Goal: Communication & Community: Answer question/provide support

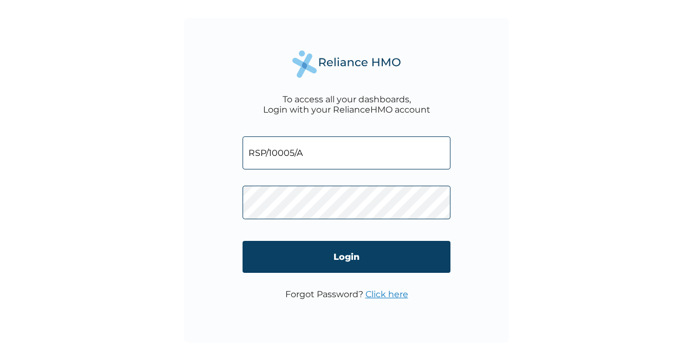
type input "RSP/10005/A"
click input "Login" at bounding box center [347, 257] width 208 height 32
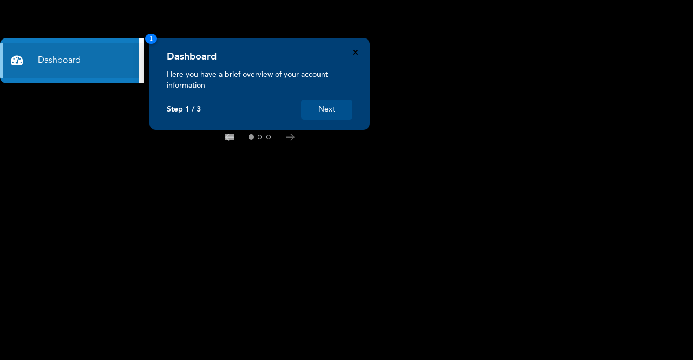
click at [357, 53] on icon "Close" at bounding box center [355, 52] width 5 height 5
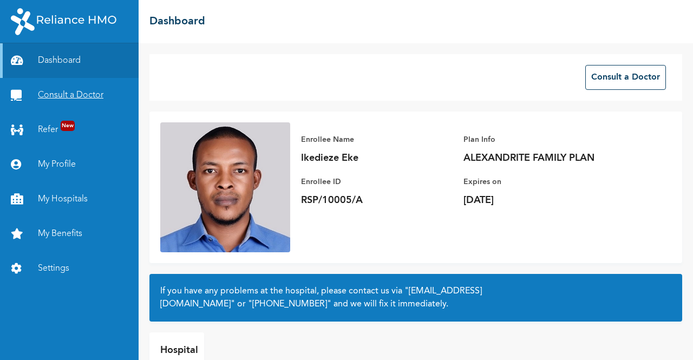
click at [79, 96] on link "Consult a Doctor" at bounding box center [69, 95] width 139 height 35
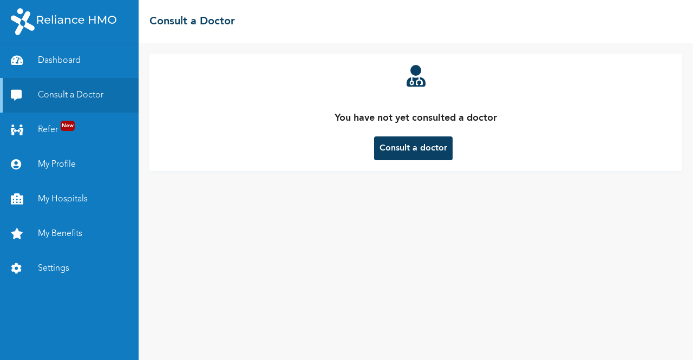
click at [398, 151] on button "Consult a doctor" at bounding box center [413, 148] width 79 height 24
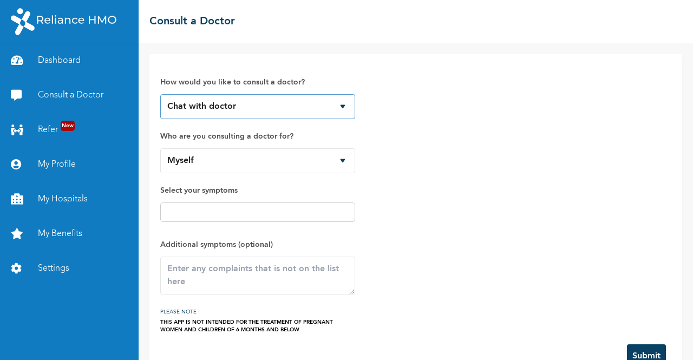
click at [345, 110] on select "Chat with doctor Phone Call" at bounding box center [257, 106] width 195 height 25
click at [160, 94] on select "Chat with doctor Phone Call" at bounding box center [257, 106] width 195 height 25
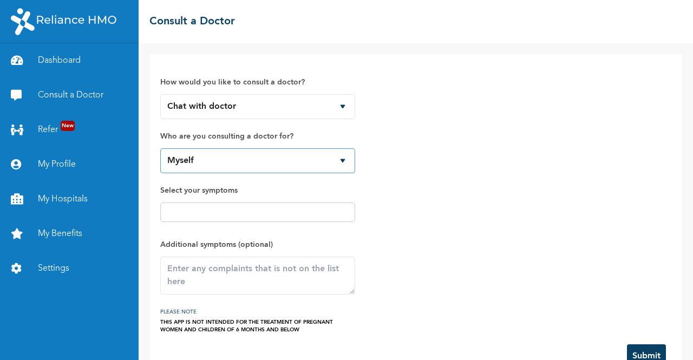
click at [346, 164] on select "Myself Grace Joshua Ngozi Nwaeke Eke Ziorammachi Ivanna Ikedieze Zinachidiebube…" at bounding box center [257, 160] width 195 height 25
select select "570974"
click at [160, 148] on select "Myself Grace Joshua Ngozi Nwaeke Eke Ziorammachi Ivanna Ikedieze Zinachidiebube…" at bounding box center [257, 160] width 195 height 25
click at [279, 206] on input "text" at bounding box center [258, 212] width 188 height 13
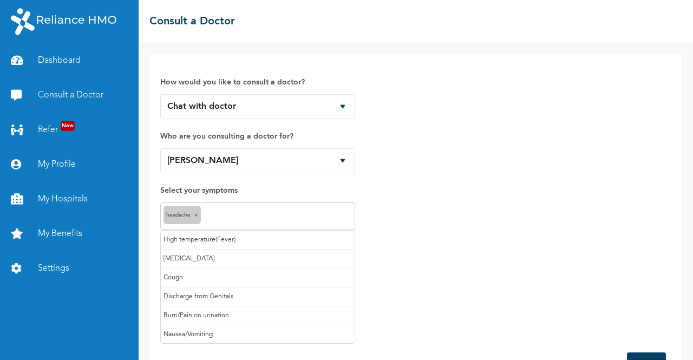
click at [283, 220] on input "text" at bounding box center [278, 216] width 148 height 13
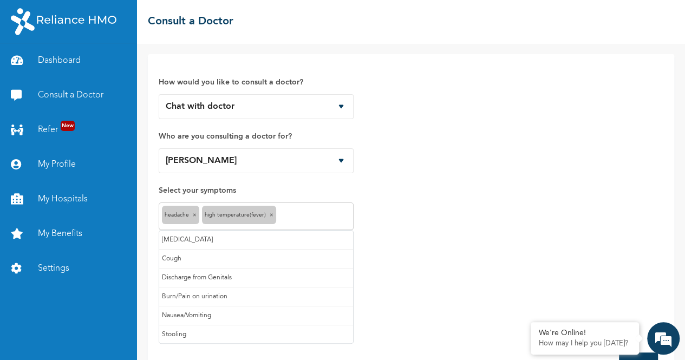
click at [298, 212] on input "text" at bounding box center [314, 216] width 71 height 13
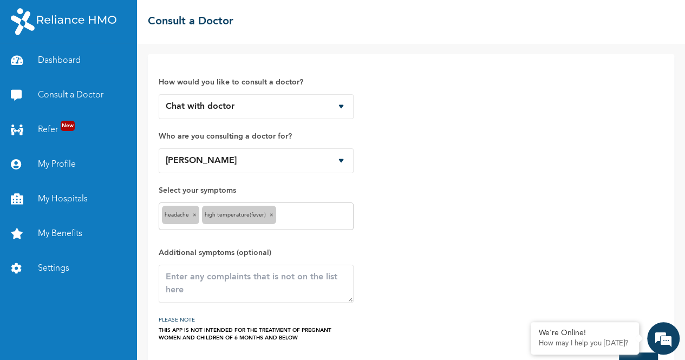
click at [272, 216] on span "×" at bounding box center [272, 214] width 4 height 5
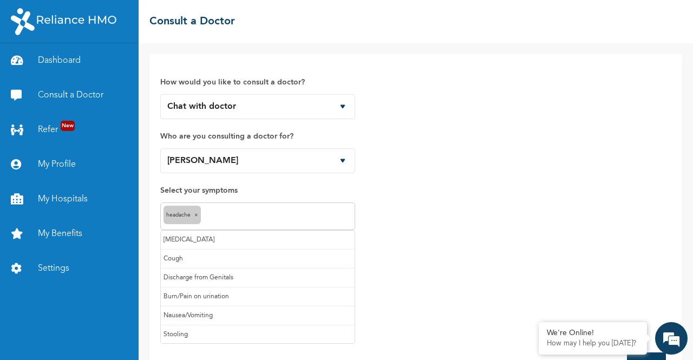
click at [283, 213] on input "text" at bounding box center [278, 216] width 148 height 13
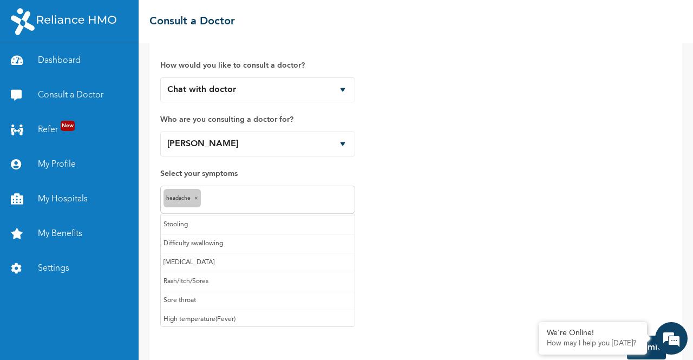
scroll to position [20, 0]
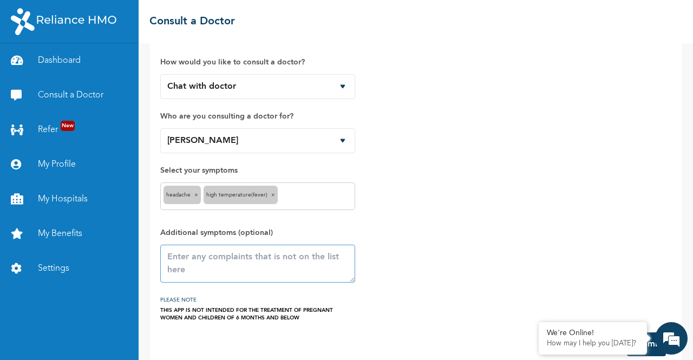
click at [290, 264] on textarea at bounding box center [257, 264] width 195 height 38
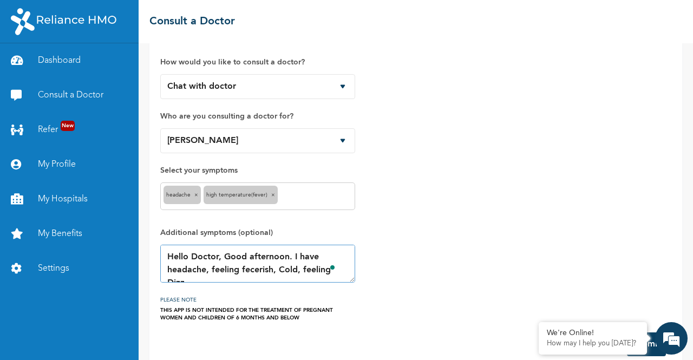
scroll to position [6, 0]
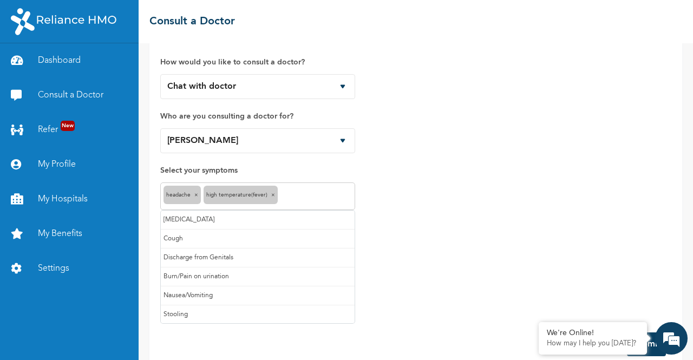
click at [307, 195] on input "text" at bounding box center [316, 196] width 71 height 13
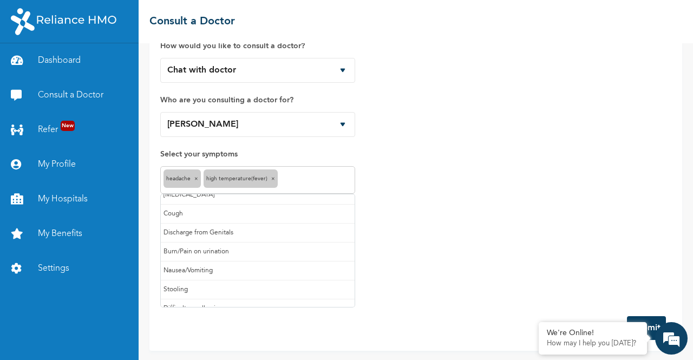
scroll to position [0, 0]
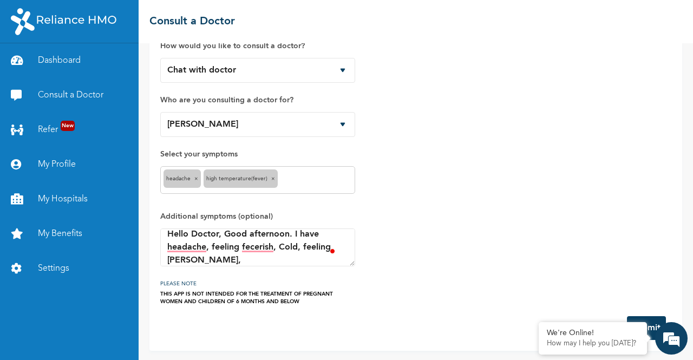
click at [417, 171] on div "How would you like to consult a doctor? Chat with doctor Phone Call Who are you…" at bounding box center [415, 167] width 511 height 277
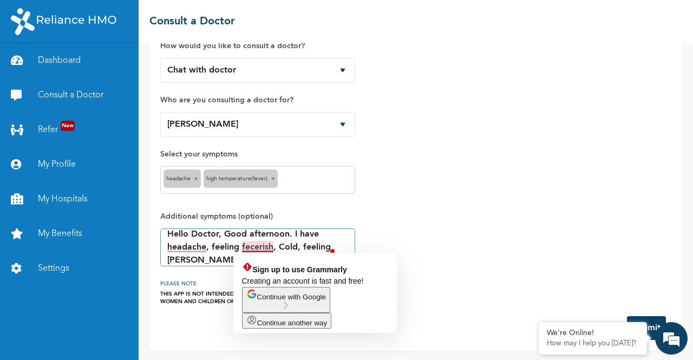
click at [251, 248] on textarea "Hello Doctor, Good afternoon. I have headache, feeling fecerish, Cold, feeling …" at bounding box center [257, 248] width 195 height 38
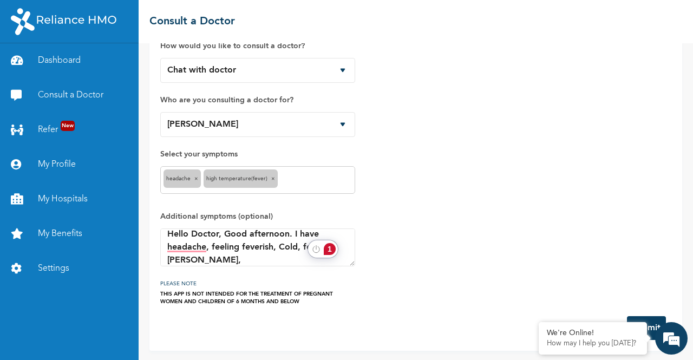
drag, startPoint x: 329, startPoint y: 247, endPoint x: 220, endPoint y: 262, distance: 110.4
click at [220, 262] on textarea "Hello Doctor, Good afternoon. I have headache, feeling feverish, Cold, feeling …" at bounding box center [257, 248] width 195 height 38
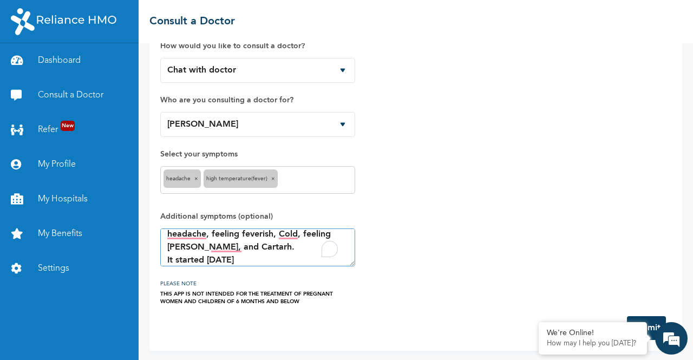
type textarea "Hello Doctor, Good afternoon. I have headache, feeling feverish, Cold, feeling …"
click at [638, 314] on form "How would you like to consult a doctor? Chat with doctor Phone Call Who are you…" at bounding box center [415, 184] width 511 height 311
click at [648, 320] on button "Submit" at bounding box center [646, 328] width 39 height 24
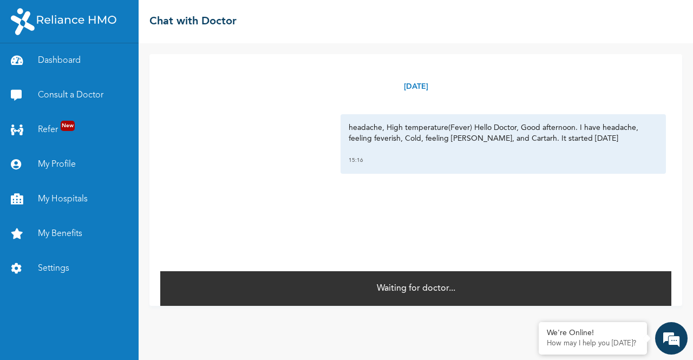
click at [497, 297] on div "Waiting for doctor..." at bounding box center [415, 288] width 511 height 36
click at [64, 96] on link "Consult a Doctor" at bounding box center [69, 95] width 139 height 35
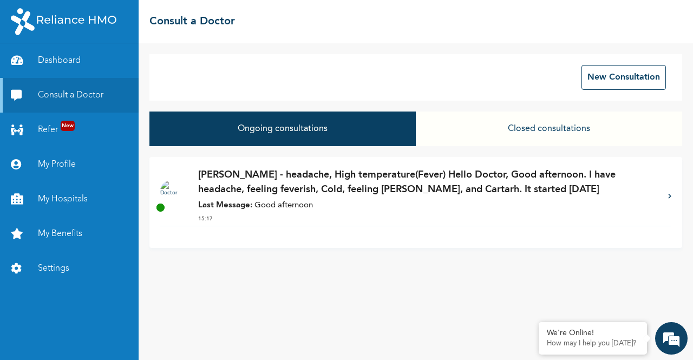
click at [303, 134] on button "Ongoing consultations" at bounding box center [282, 129] width 266 height 35
click at [298, 193] on p "[PERSON_NAME] - headache, High temperature(Fever) Hello Doctor, Good afternoon.…" at bounding box center [427, 182] width 459 height 29
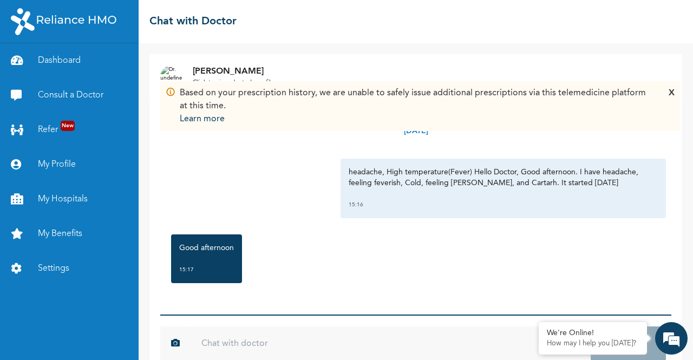
scroll to position [23, 0]
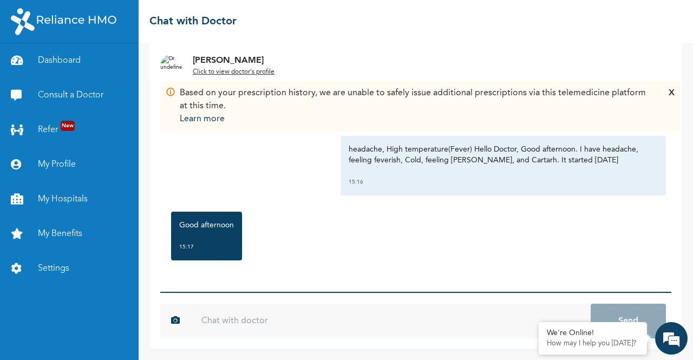
click at [272, 310] on input "text" at bounding box center [391, 321] width 400 height 35
type input "Good afternoon sir"
click at [591, 304] on button "Send" at bounding box center [628, 321] width 75 height 35
click at [564, 218] on div "Good afternoon 15:17" at bounding box center [416, 236] width 500 height 60
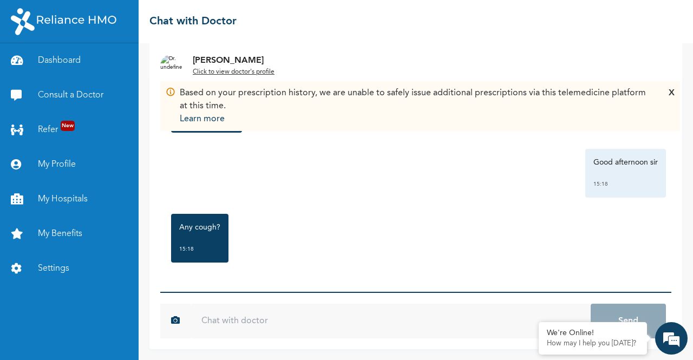
click at [341, 321] on input "text" at bounding box center [391, 321] width 400 height 35
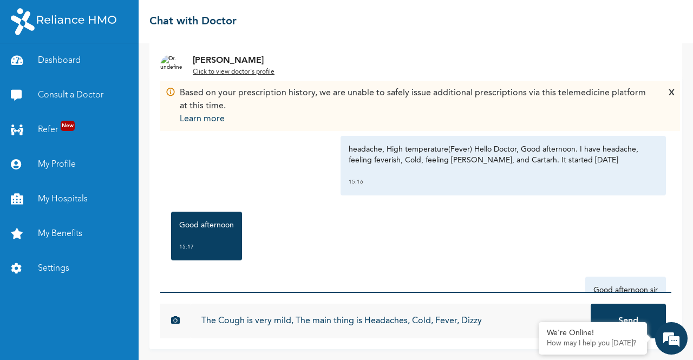
scroll to position [198, 0]
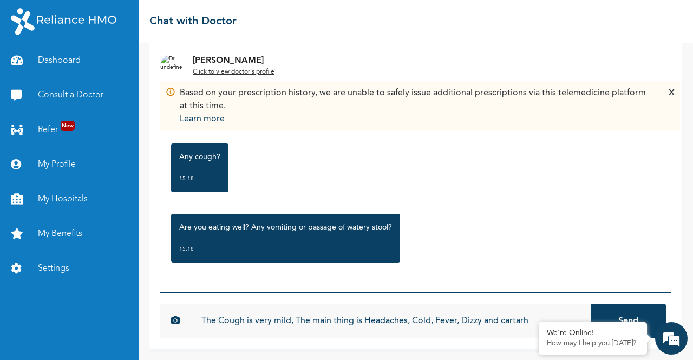
type input "The Cough is very mild, The main thing is Headaches, Cold, Fever, Dizzy and car…"
click at [591, 304] on button "Send" at bounding box center [628, 321] width 75 height 35
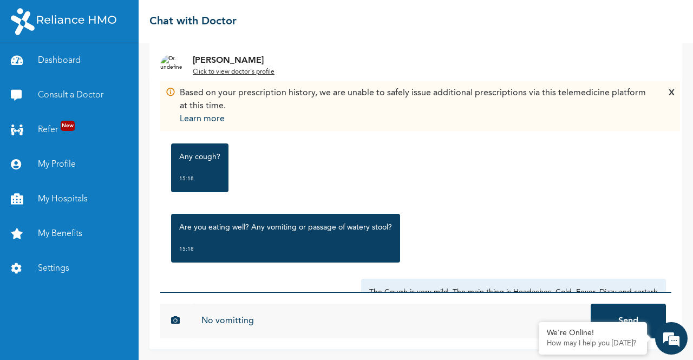
type input "No vomitting"
click at [591, 304] on button "Send" at bounding box center [628, 321] width 75 height 35
type input "V"
type input "no watery stooling"
click at [591, 304] on button "Send" at bounding box center [628, 321] width 75 height 35
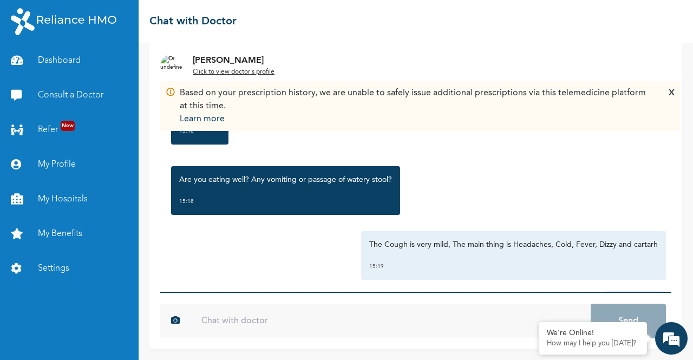
scroll to position [246, 0]
type input "Yes, I still eat well sir"
click at [591, 304] on button "Send" at bounding box center [628, 321] width 75 height 35
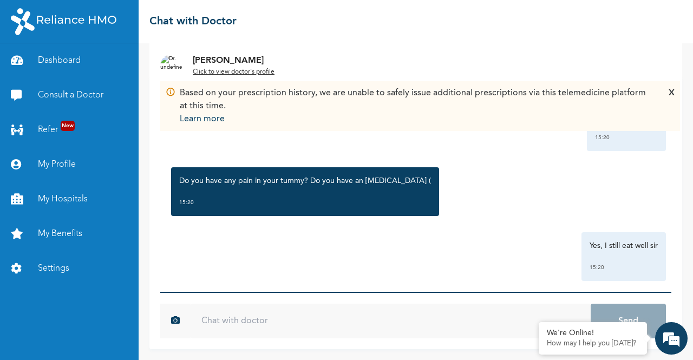
scroll to position [507, 0]
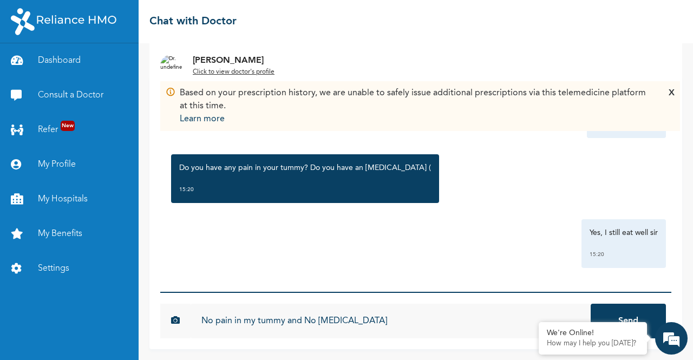
type input "No pain in my tummy and No [MEDICAL_DATA]"
click at [591, 304] on button "Send" at bounding box center [628, 321] width 75 height 35
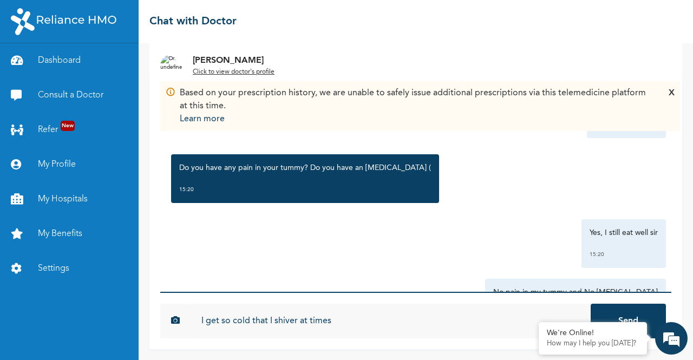
type input "I get so cold that I shiver at times"
click at [591, 304] on button "Send" at bounding box center [628, 321] width 75 height 35
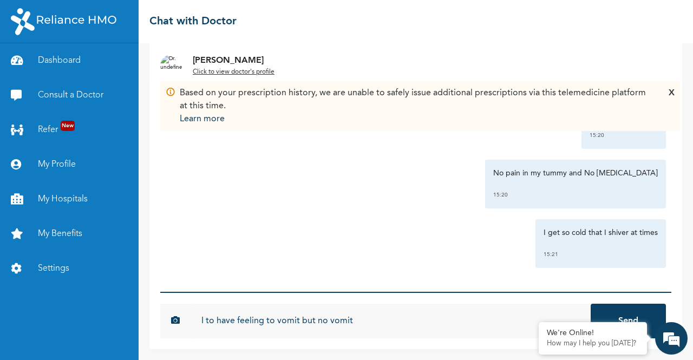
type input "I to have feeling to vomit but no vomit"
click at [591, 304] on button "Send" at bounding box center [628, 321] width 75 height 35
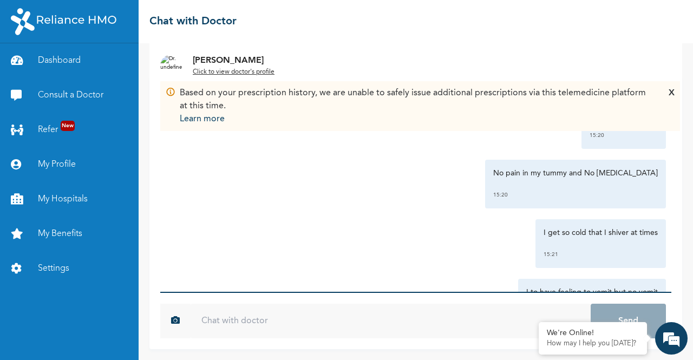
scroll to position [686, 0]
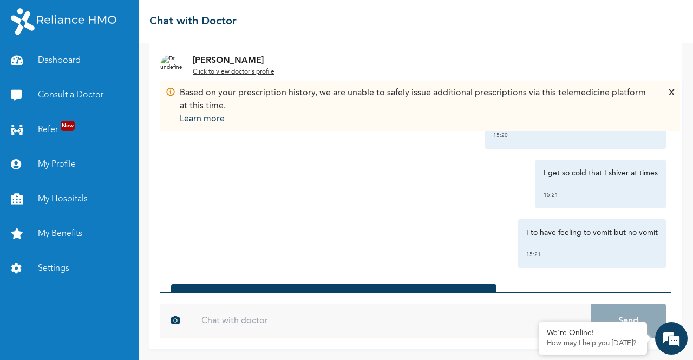
click at [535, 32] on div "☰ Chat with Doctor" at bounding box center [416, 21] width 555 height 43
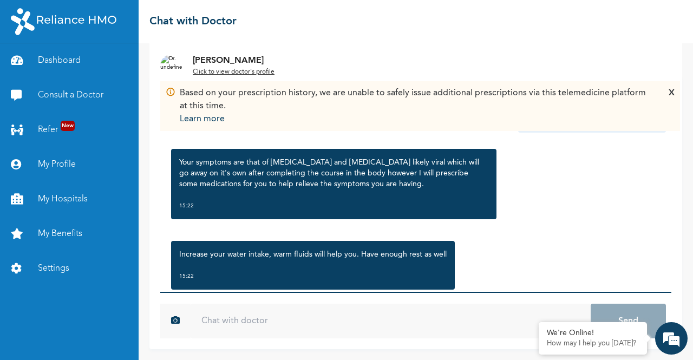
scroll to position [848, 0]
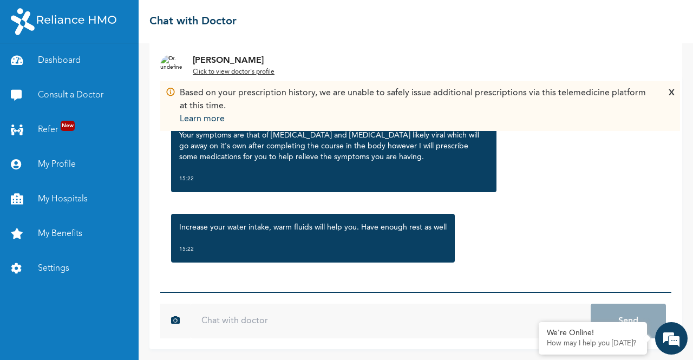
click at [334, 315] on input "text" at bounding box center [391, 321] width 400 height 35
type input "Okay sir"
click at [591, 304] on button "Send" at bounding box center [628, 321] width 75 height 35
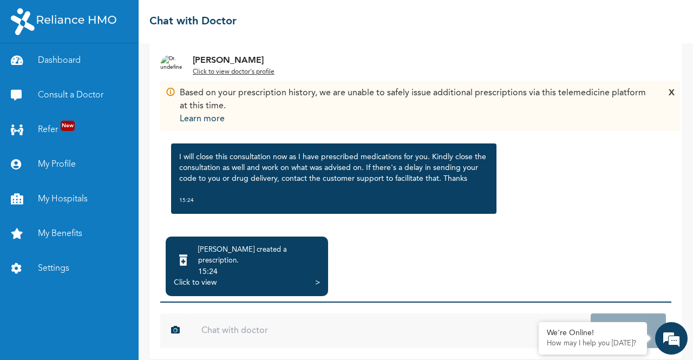
scroll to position [1021, 0]
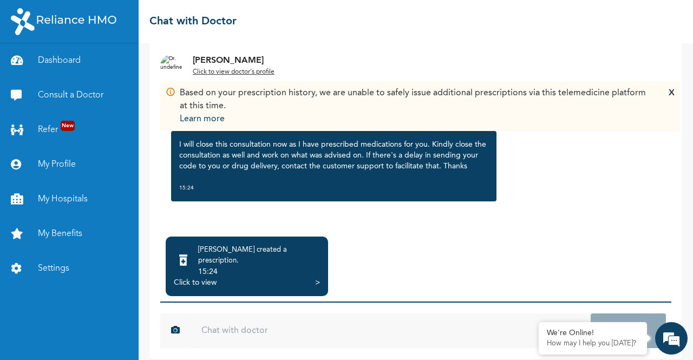
click at [278, 266] on div "15:24" at bounding box center [259, 271] width 122 height 11
click at [200, 277] on div "Click to view" at bounding box center [195, 282] width 43 height 11
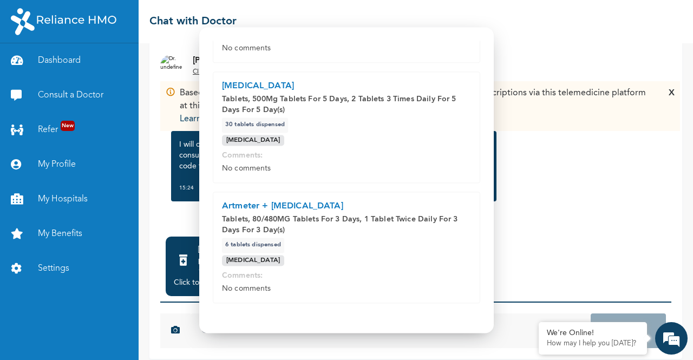
scroll to position [308, 0]
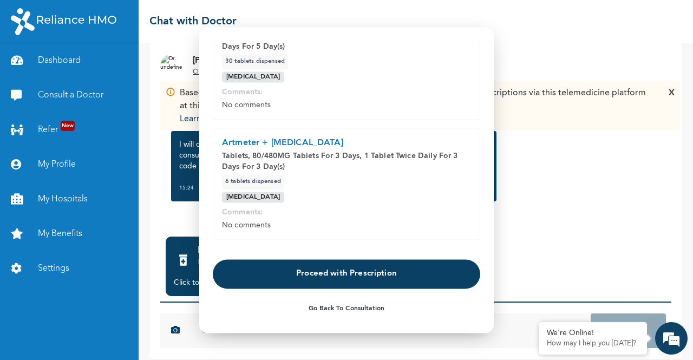
click at [355, 274] on button "Proceed with Prescription" at bounding box center [347, 273] width 268 height 29
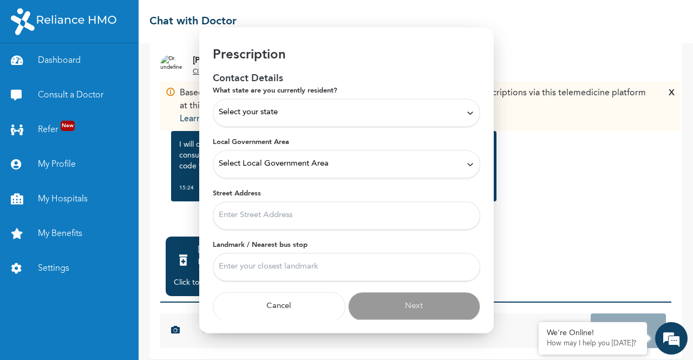
click at [385, 113] on div "Select your state" at bounding box center [347, 113] width 256 height 12
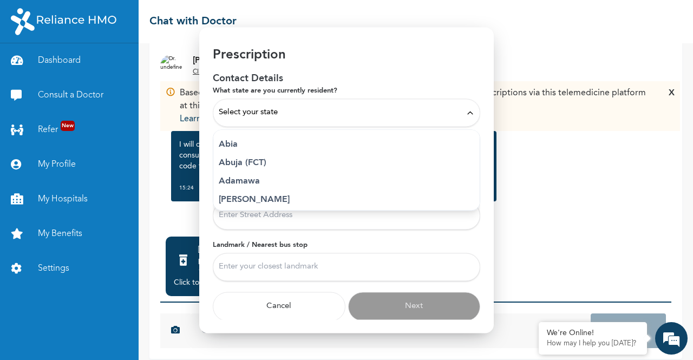
click at [295, 157] on p "Abuja (FCT)" at bounding box center [347, 163] width 256 height 13
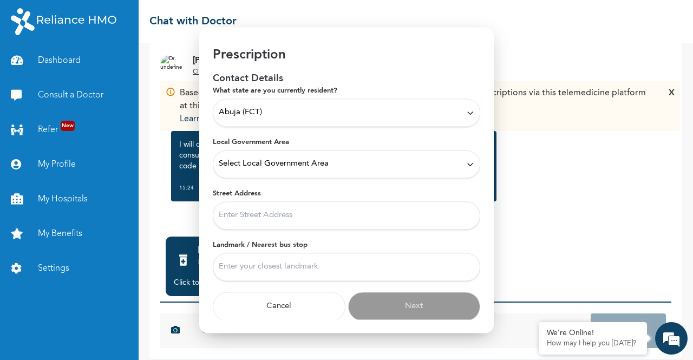
click at [347, 165] on div "Select Local Government Area" at bounding box center [347, 164] width 256 height 12
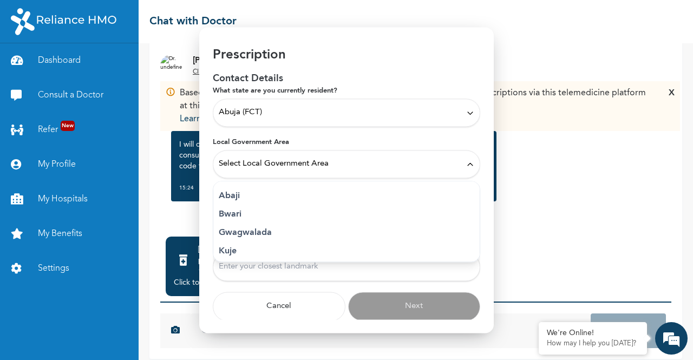
scroll to position [41, 0]
click at [294, 245] on p "Municipal Area Council" at bounding box center [347, 247] width 256 height 13
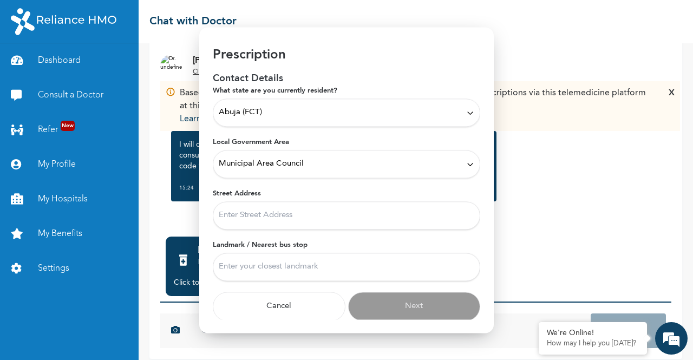
click at [335, 224] on input "Street Address" at bounding box center [347, 215] width 268 height 28
type input "City College"
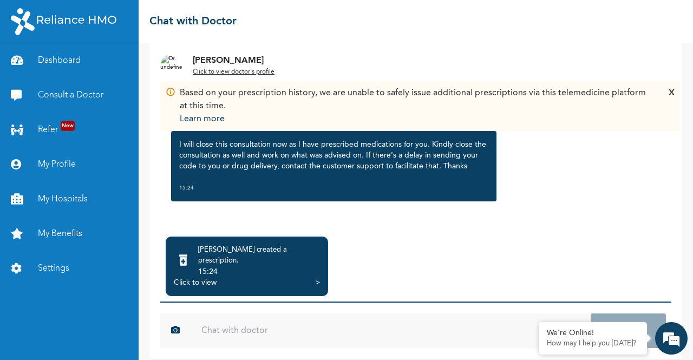
click at [203, 277] on div "Click to view" at bounding box center [195, 282] width 43 height 11
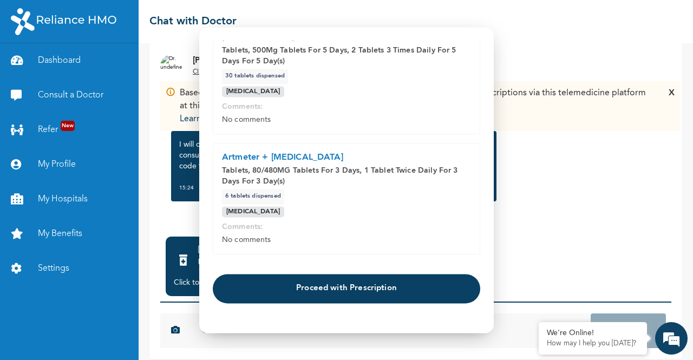
scroll to position [308, 0]
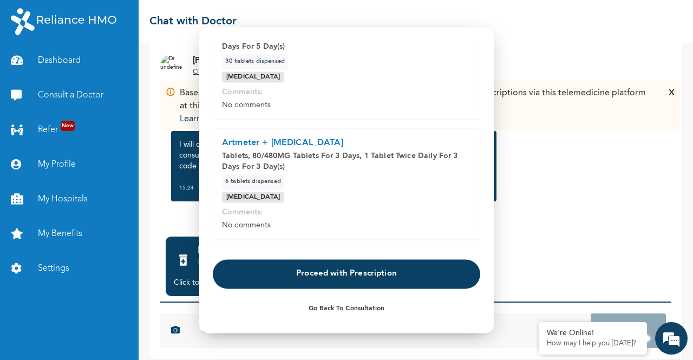
click at [338, 275] on button "Proceed with Prescription" at bounding box center [347, 273] width 268 height 29
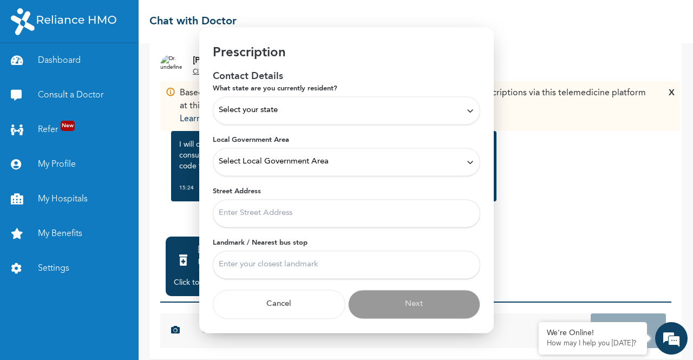
scroll to position [14, 0]
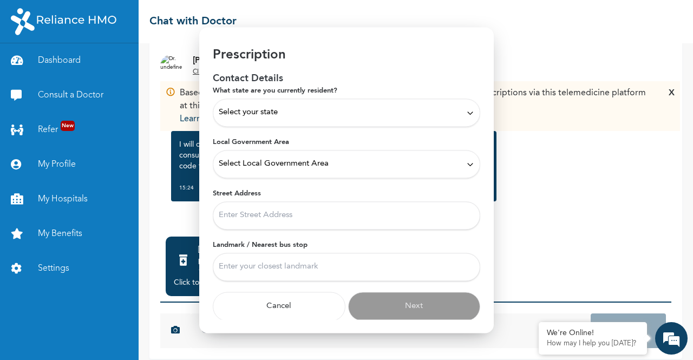
click at [356, 122] on div "Select your state" at bounding box center [347, 113] width 268 height 28
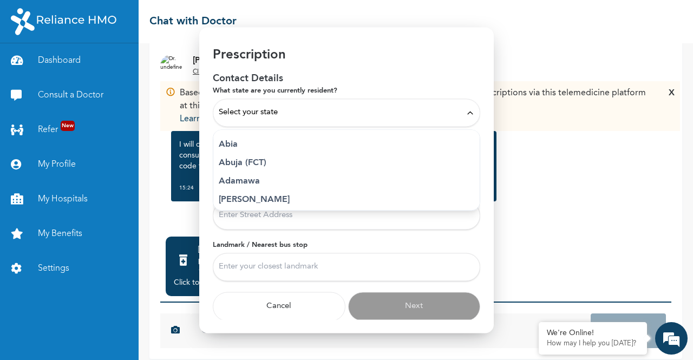
click at [278, 159] on p "Abuja (FCT)" at bounding box center [347, 163] width 256 height 13
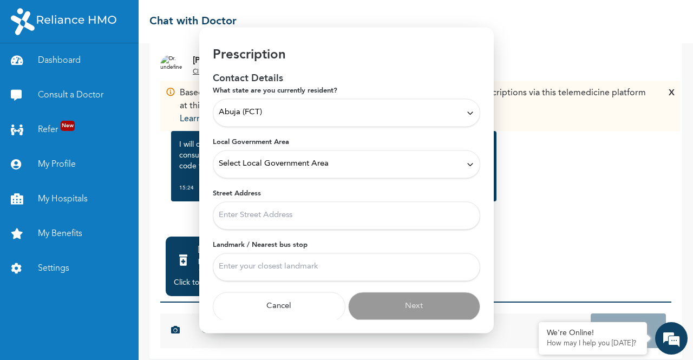
click at [333, 162] on div "Select Local Government Area" at bounding box center [347, 164] width 256 height 12
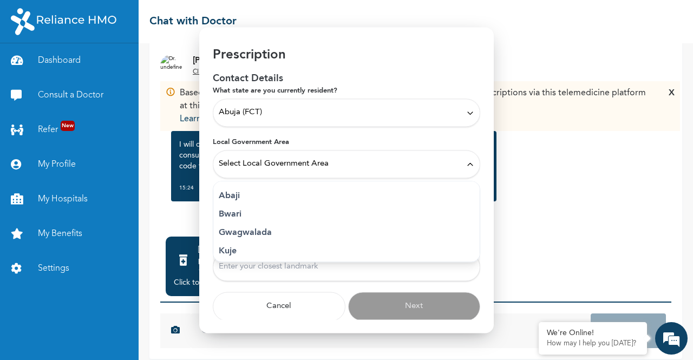
scroll to position [41, 0]
click at [273, 246] on p "Municipal Area Council" at bounding box center [347, 247] width 256 height 13
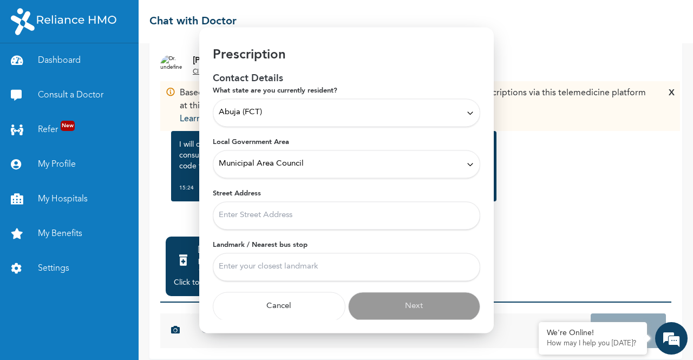
click at [311, 216] on input "Street Address" at bounding box center [347, 215] width 268 height 28
type input "City College"
click at [295, 263] on input "Landmark / Nearest bus stop" at bounding box center [347, 267] width 268 height 28
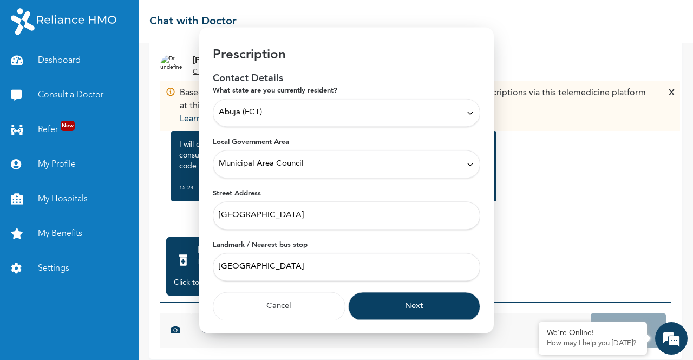
type input "City College"
click at [409, 306] on button "Next" at bounding box center [414, 306] width 133 height 29
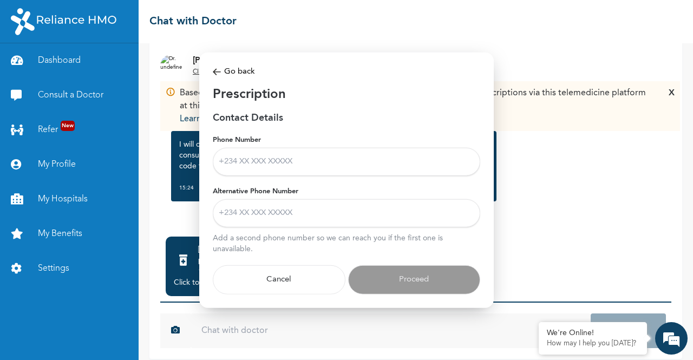
scroll to position [0, 0]
click at [322, 166] on input "Phone Number" at bounding box center [347, 162] width 268 height 28
type input "+2347060943705"
click at [303, 209] on input "Alternative Phone Number" at bounding box center [347, 213] width 268 height 28
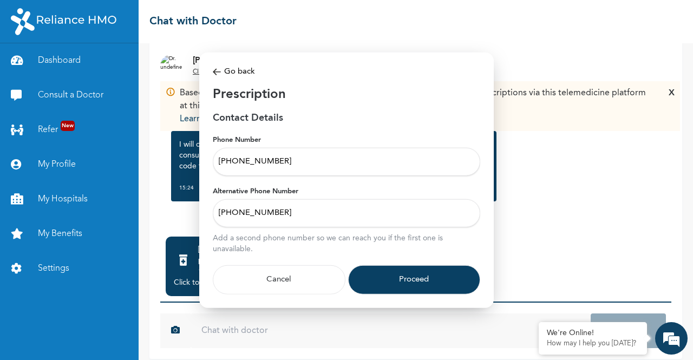
type input "+2347060943705"
click at [413, 281] on button "Proceed" at bounding box center [414, 279] width 133 height 29
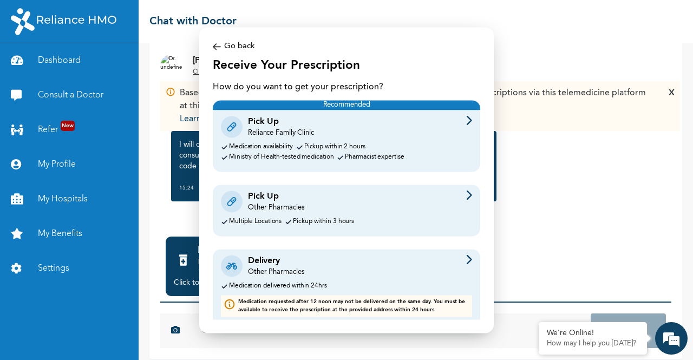
click at [367, 214] on div "Pick Up Other Pharmacies Multiple Locations Pickup within 3 hours" at bounding box center [347, 210] width 268 height 51
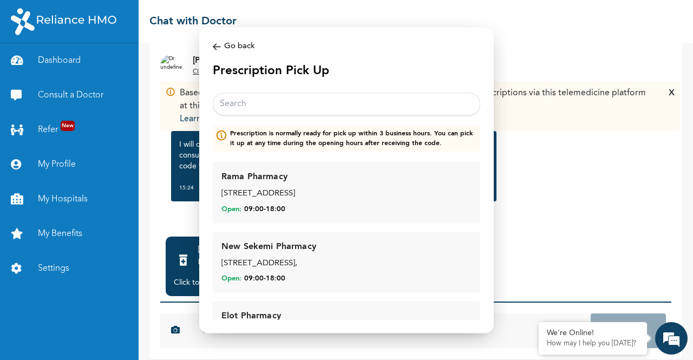
click at [308, 101] on input "text" at bounding box center [347, 104] width 268 height 23
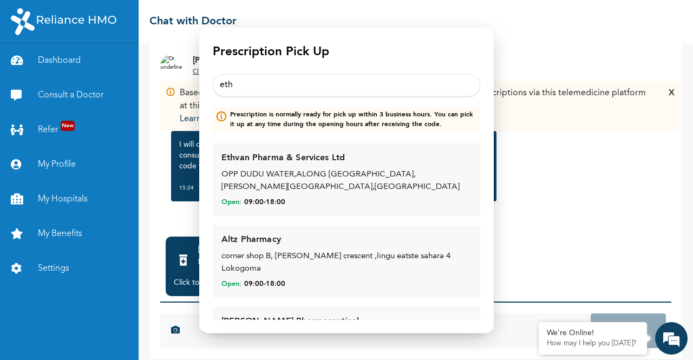
scroll to position [5, 0]
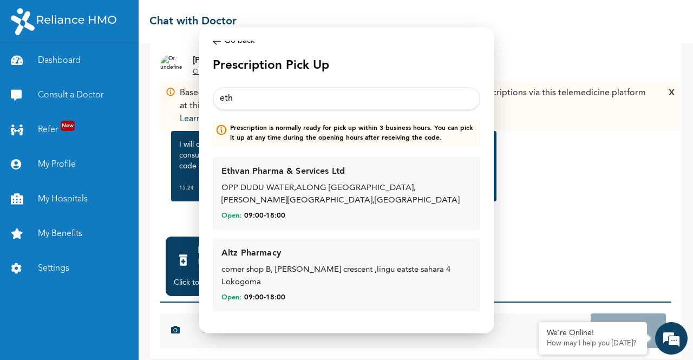
type input "eth"
click at [388, 199] on div "OPP DUDU WATER,ALONG [GEOGRAPHIC_DATA],[PERSON_NAME][GEOGRAPHIC_DATA],[GEOGRAPH…" at bounding box center [347, 195] width 250 height 24
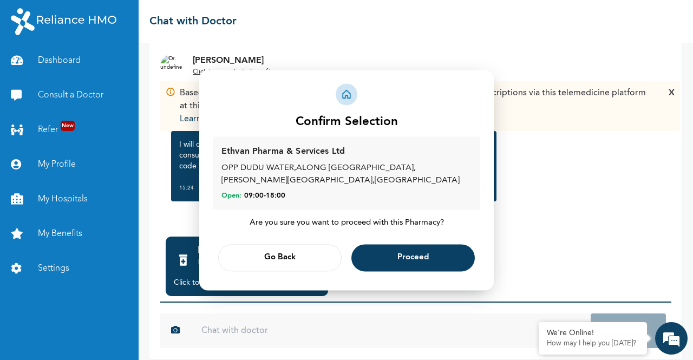
scroll to position [0, 0]
click at [388, 199] on div "Open: 09:00 - 18:00" at bounding box center [347, 197] width 250 height 10
click at [411, 255] on span "Proceed" at bounding box center [413, 258] width 31 height 7
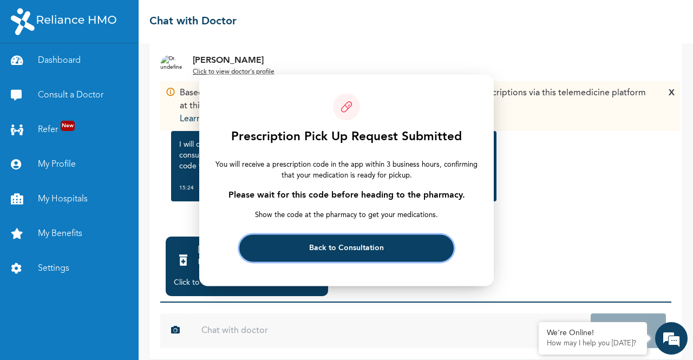
click at [370, 248] on span "Back to Consultation" at bounding box center [346, 248] width 75 height 7
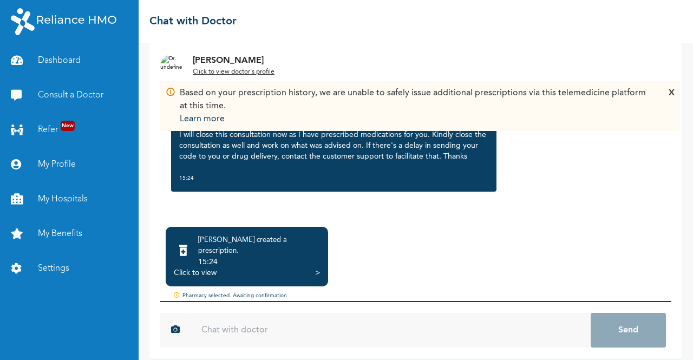
click at [237, 323] on input "text" at bounding box center [391, 330] width 400 height 35
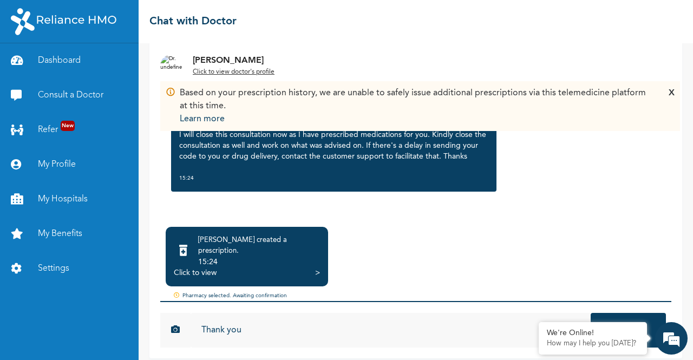
type input "Thank you"
click at [591, 313] on button "Send" at bounding box center [628, 330] width 75 height 35
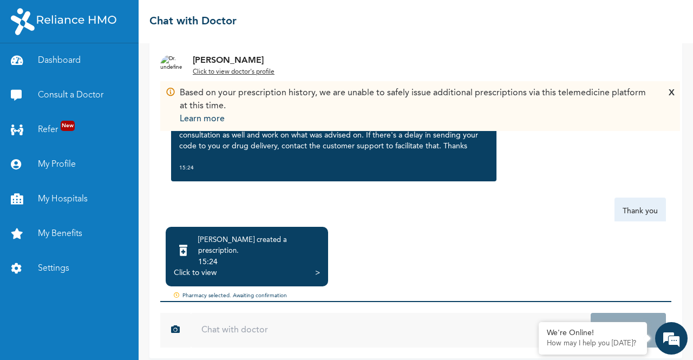
click at [205, 268] on div "Click to view" at bounding box center [195, 273] width 43 height 11
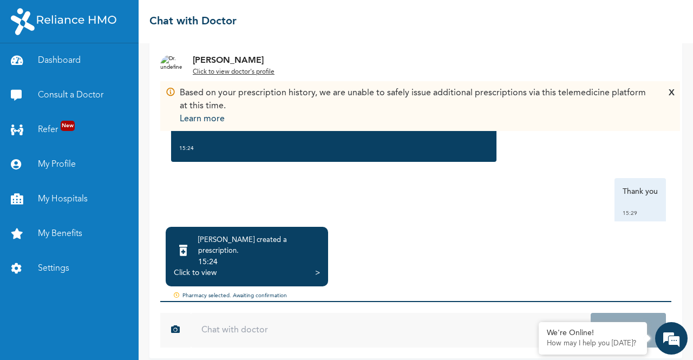
scroll to position [1081, 0]
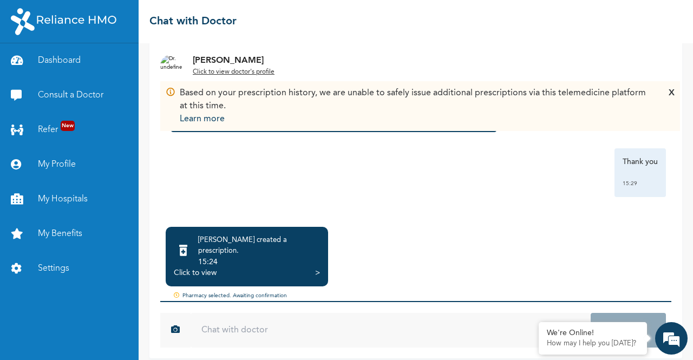
click at [204, 268] on div "Click to view" at bounding box center [195, 273] width 43 height 11
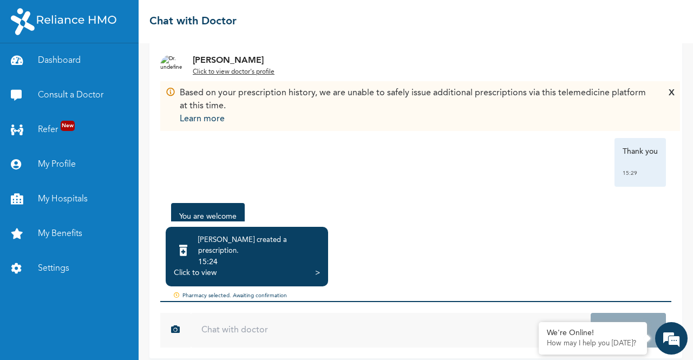
scroll to position [71, 0]
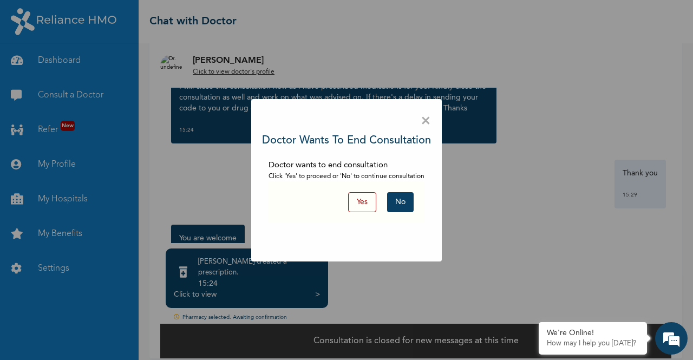
click at [366, 201] on button "Yes" at bounding box center [362, 202] width 28 height 20
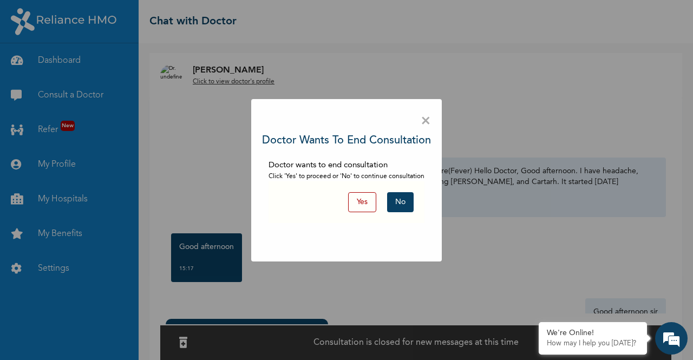
scroll to position [55, 0]
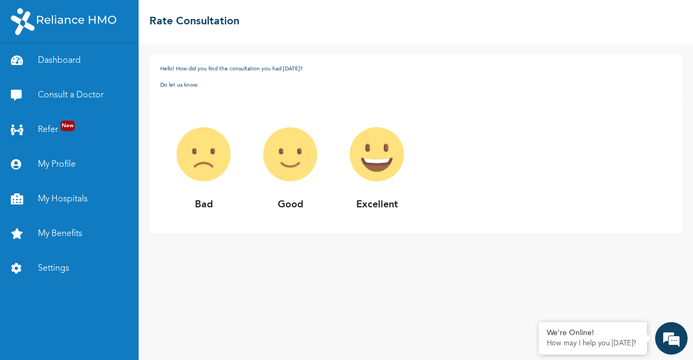
click at [238, 205] on div "Bad Good Excellent" at bounding box center [415, 167] width 533 height 134
click at [383, 157] on img at bounding box center [377, 154] width 87 height 87
click at [376, 204] on p "Excellent" at bounding box center [377, 205] width 87 height 15
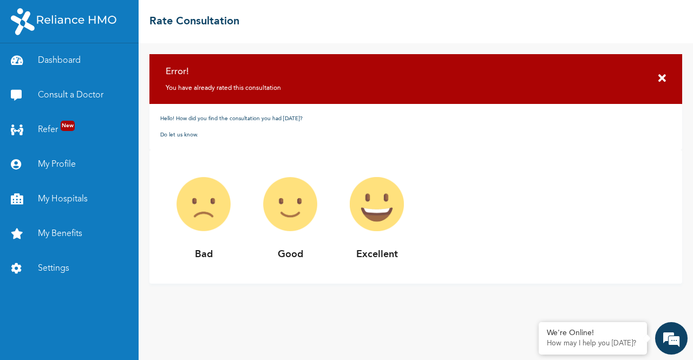
click at [374, 161] on img at bounding box center [377, 204] width 87 height 87
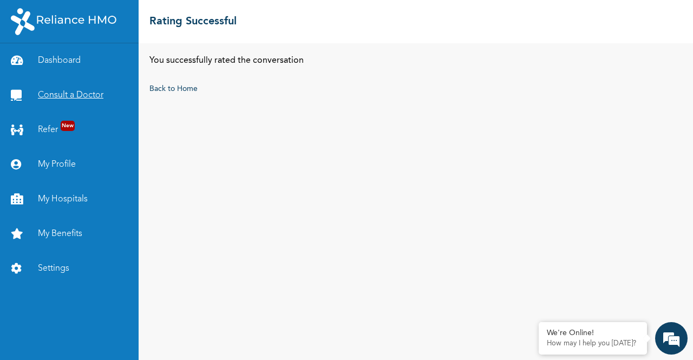
click at [80, 101] on link "Consult a Doctor" at bounding box center [69, 95] width 139 height 35
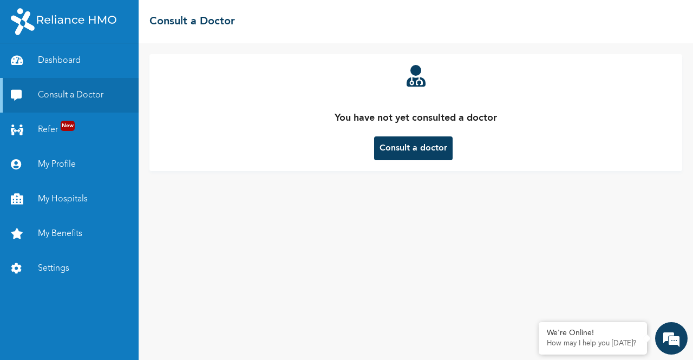
click at [386, 146] on button "Consult a doctor" at bounding box center [413, 148] width 79 height 24
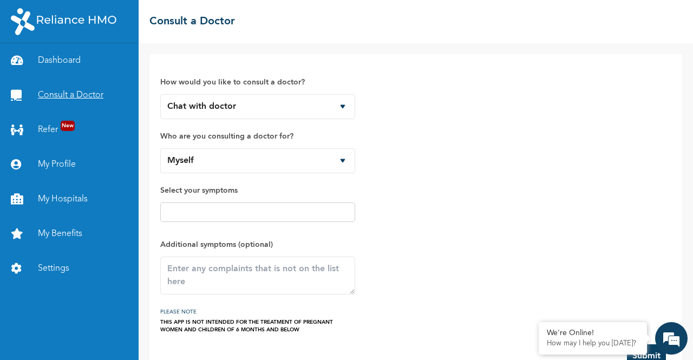
click at [62, 90] on link "Consult a Doctor" at bounding box center [69, 95] width 139 height 35
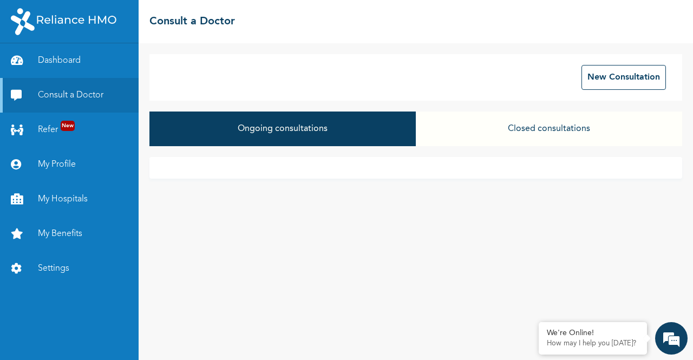
click at [516, 131] on button "Closed consultations" at bounding box center [549, 129] width 266 height 35
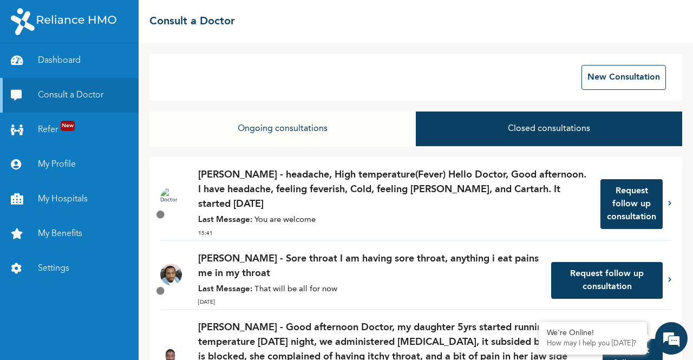
click at [292, 186] on p "[PERSON_NAME] - headache, High temperature(Fever) Hello Doctor, Good afternoon.…" at bounding box center [394, 190] width 392 height 44
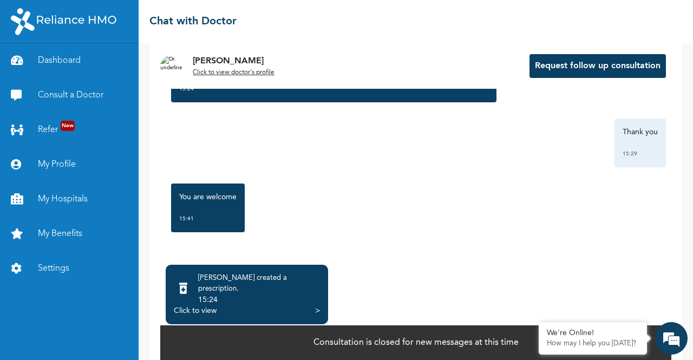
scroll to position [1151, 0]
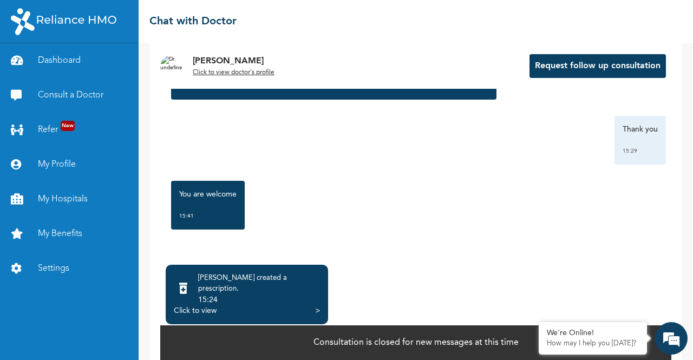
click at [205, 306] on div "Click to view" at bounding box center [195, 310] width 43 height 11
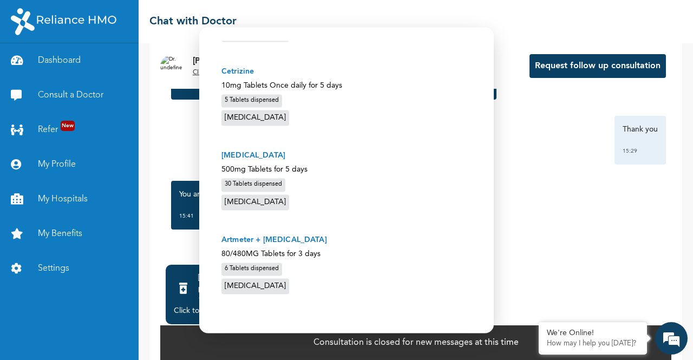
scroll to position [0, 0]
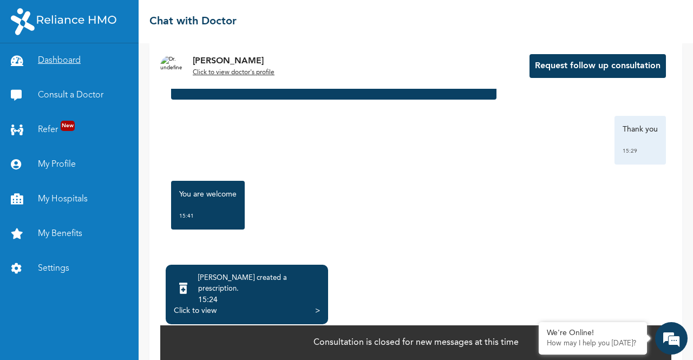
click at [76, 61] on link "Dashboard" at bounding box center [69, 60] width 139 height 35
